Goal: Transaction & Acquisition: Purchase product/service

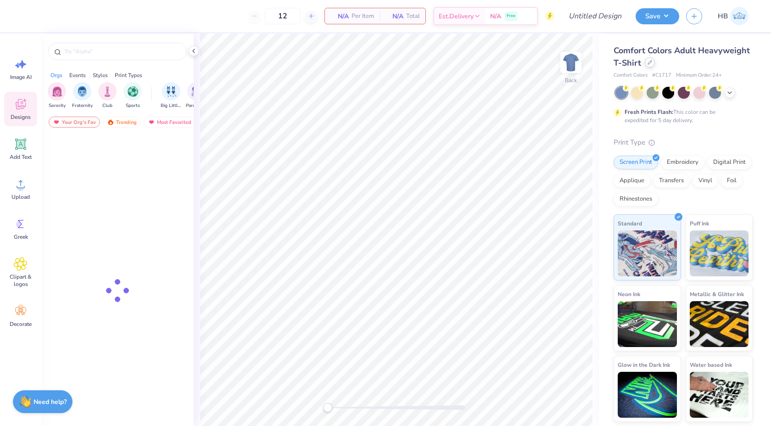
click at [651, 64] on icon at bounding box center [650, 62] width 5 height 5
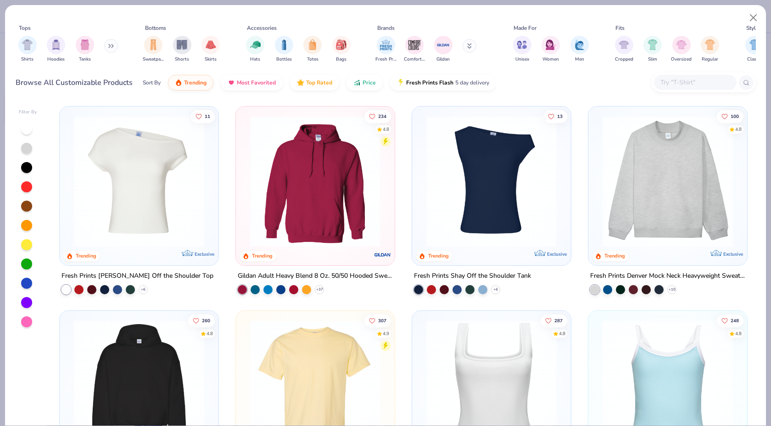
click at [664, 87] on input "text" at bounding box center [695, 82] width 71 height 11
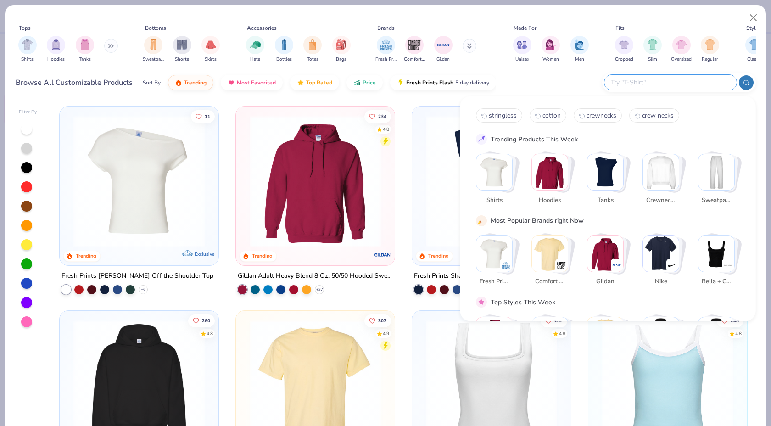
click at [664, 86] on input "text" at bounding box center [670, 82] width 120 height 11
paste input "FP94"
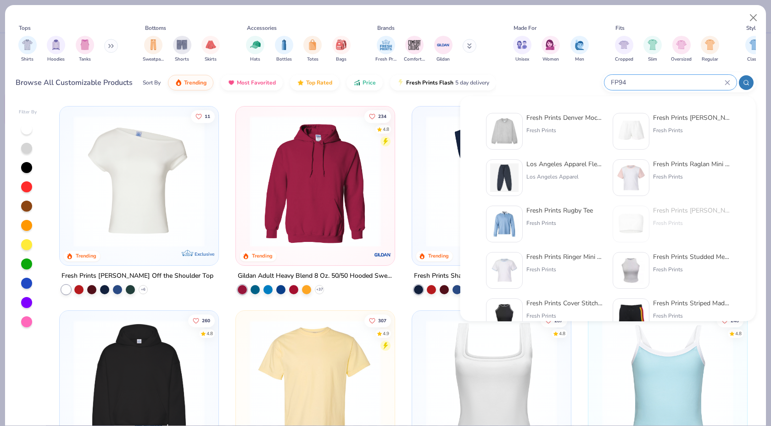
type input "FP94"
click at [581, 115] on div "Fresh Prints Denver Mock Neck Heavyweight Sweatshirt" at bounding box center [565, 118] width 77 height 10
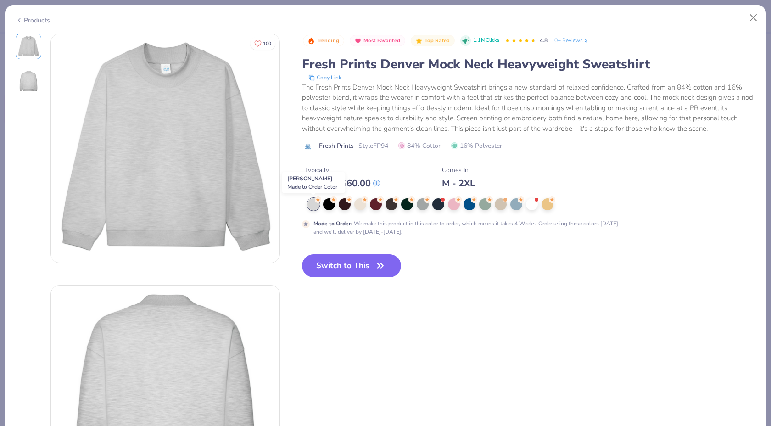
click at [317, 199] on icon at bounding box center [318, 199] width 4 height 3
click at [544, 208] on div at bounding box center [548, 203] width 12 height 12
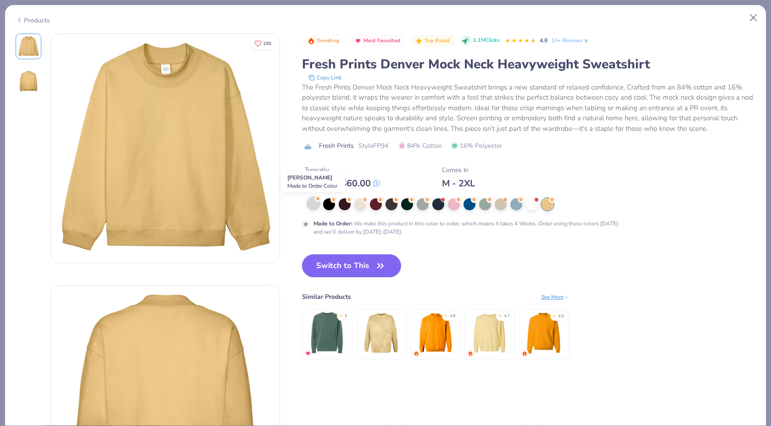
click at [314, 208] on div at bounding box center [314, 203] width 12 height 12
